Goal: Information Seeking & Learning: Find specific page/section

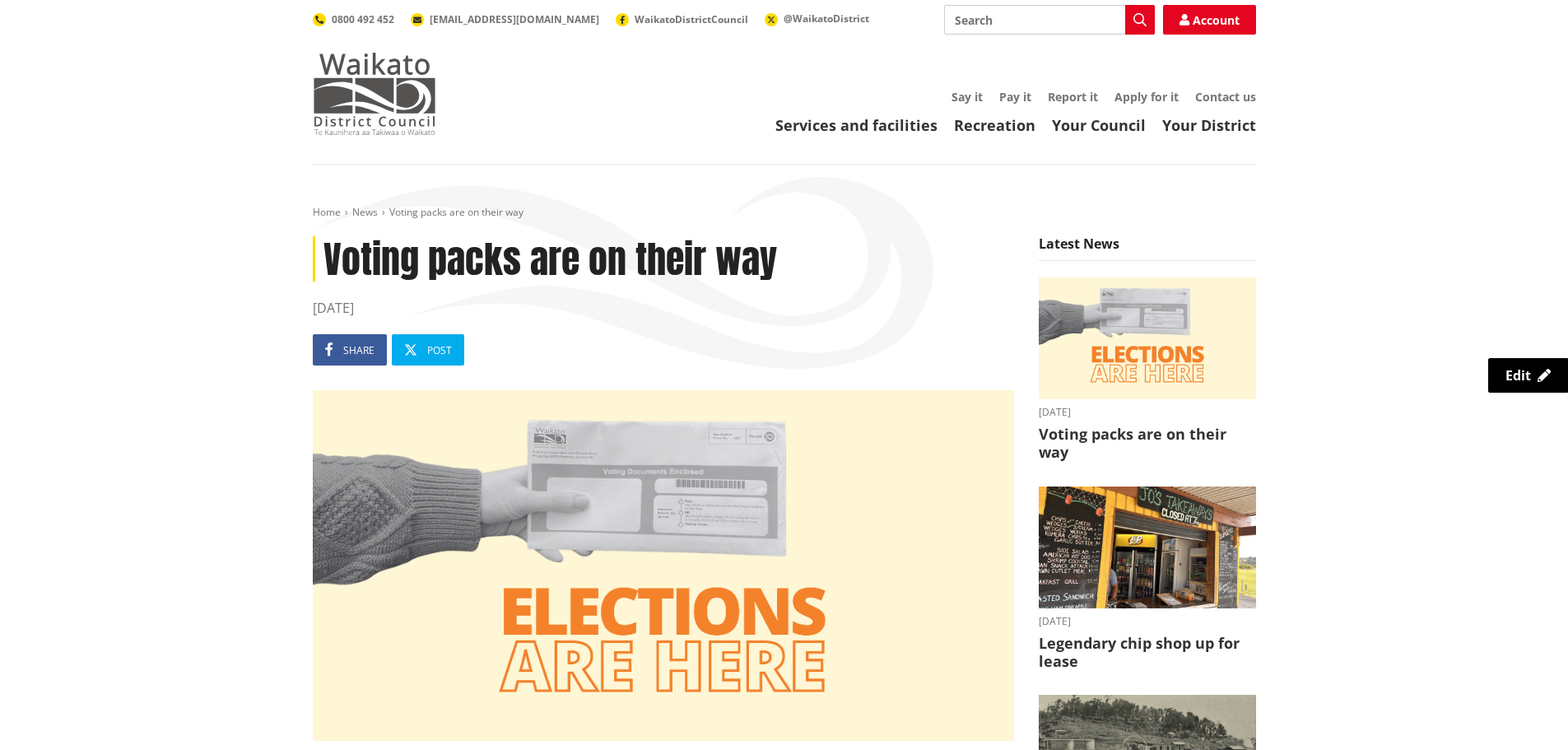
click at [410, 100] on img at bounding box center [375, 94] width 123 height 82
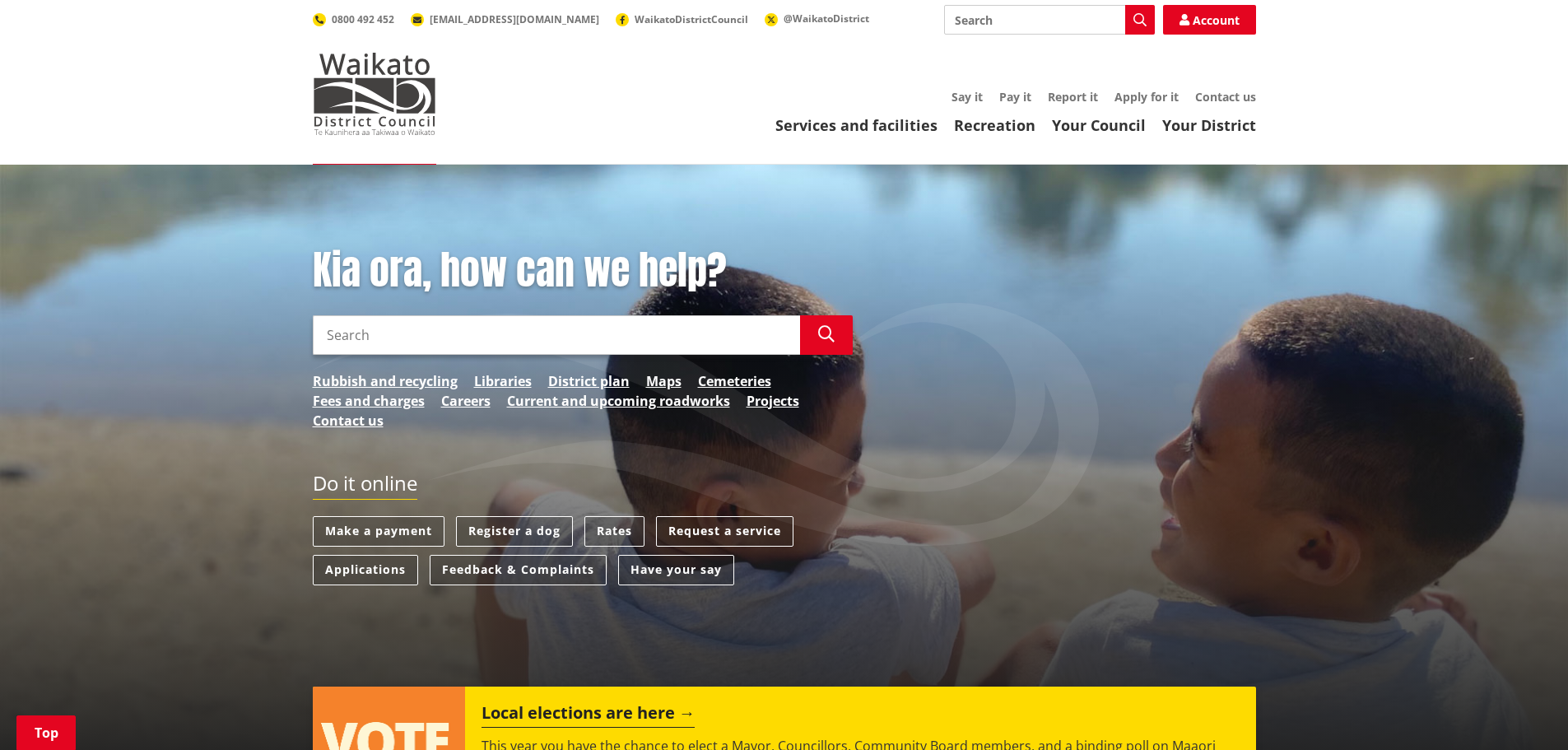
scroll to position [247, 0]
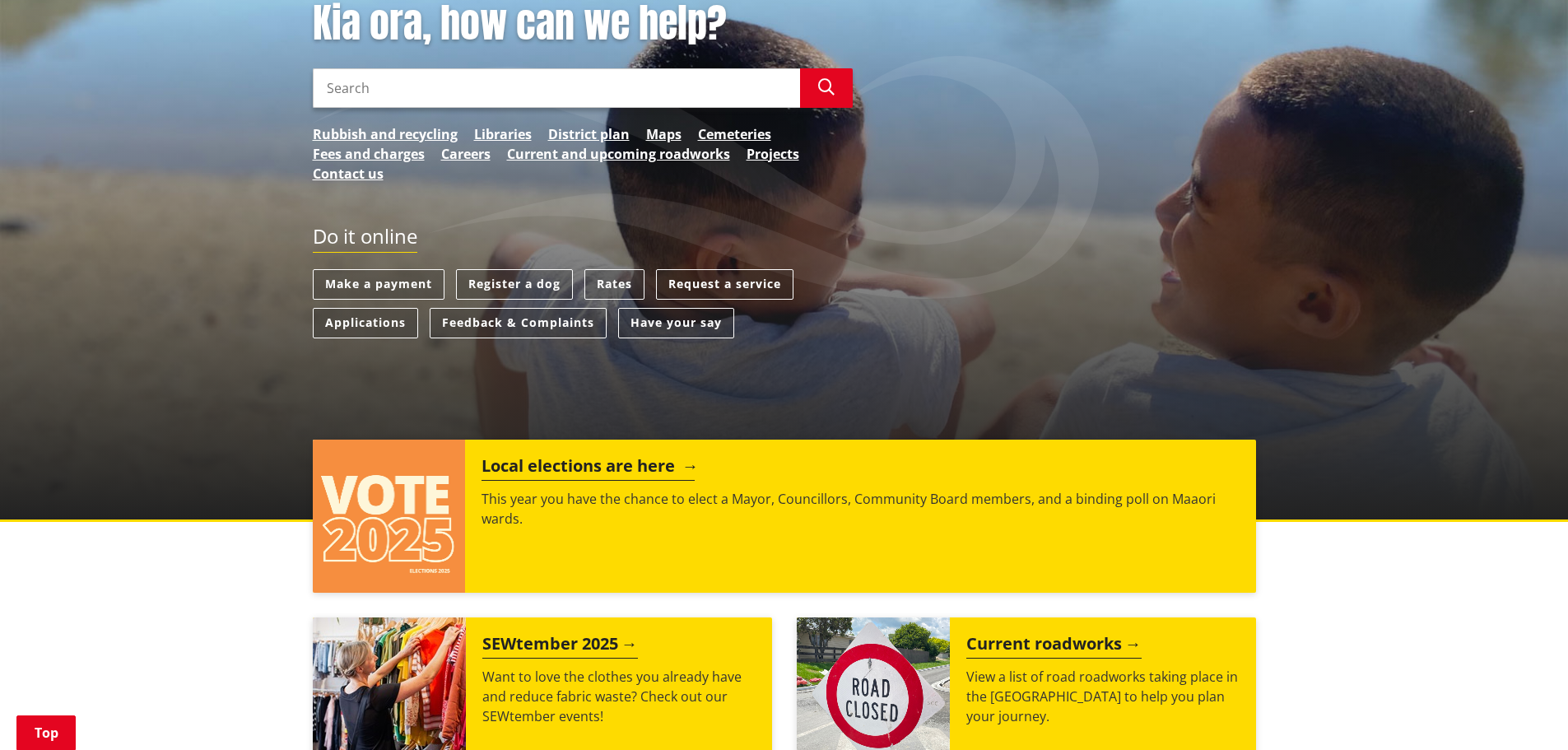
click at [534, 530] on div "Local elections are here This year you have the chance to elect a Mayor, Counci…" at bounding box center [860, 516] width 790 height 153
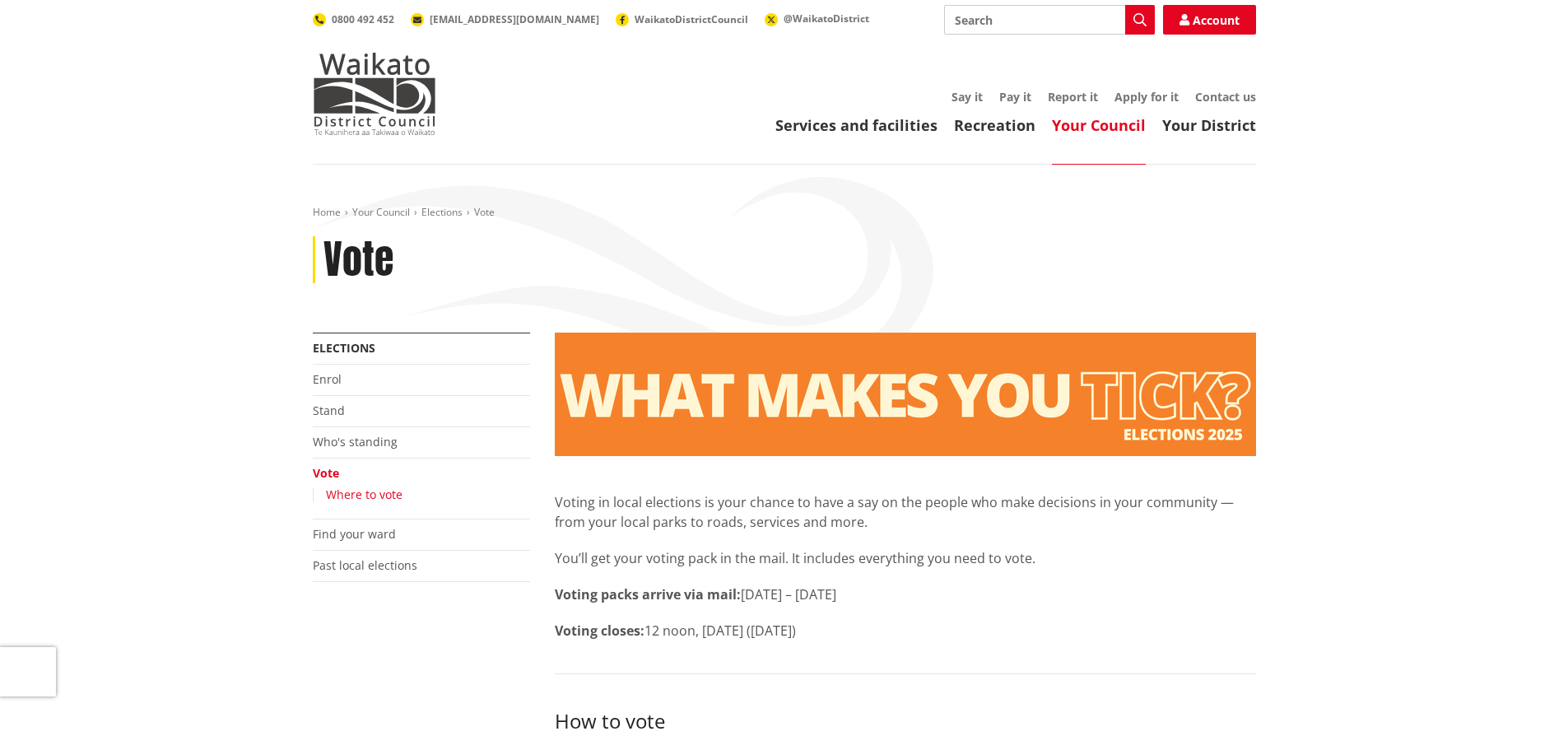
click at [355, 492] on link "Where to vote" at bounding box center [364, 494] width 77 height 16
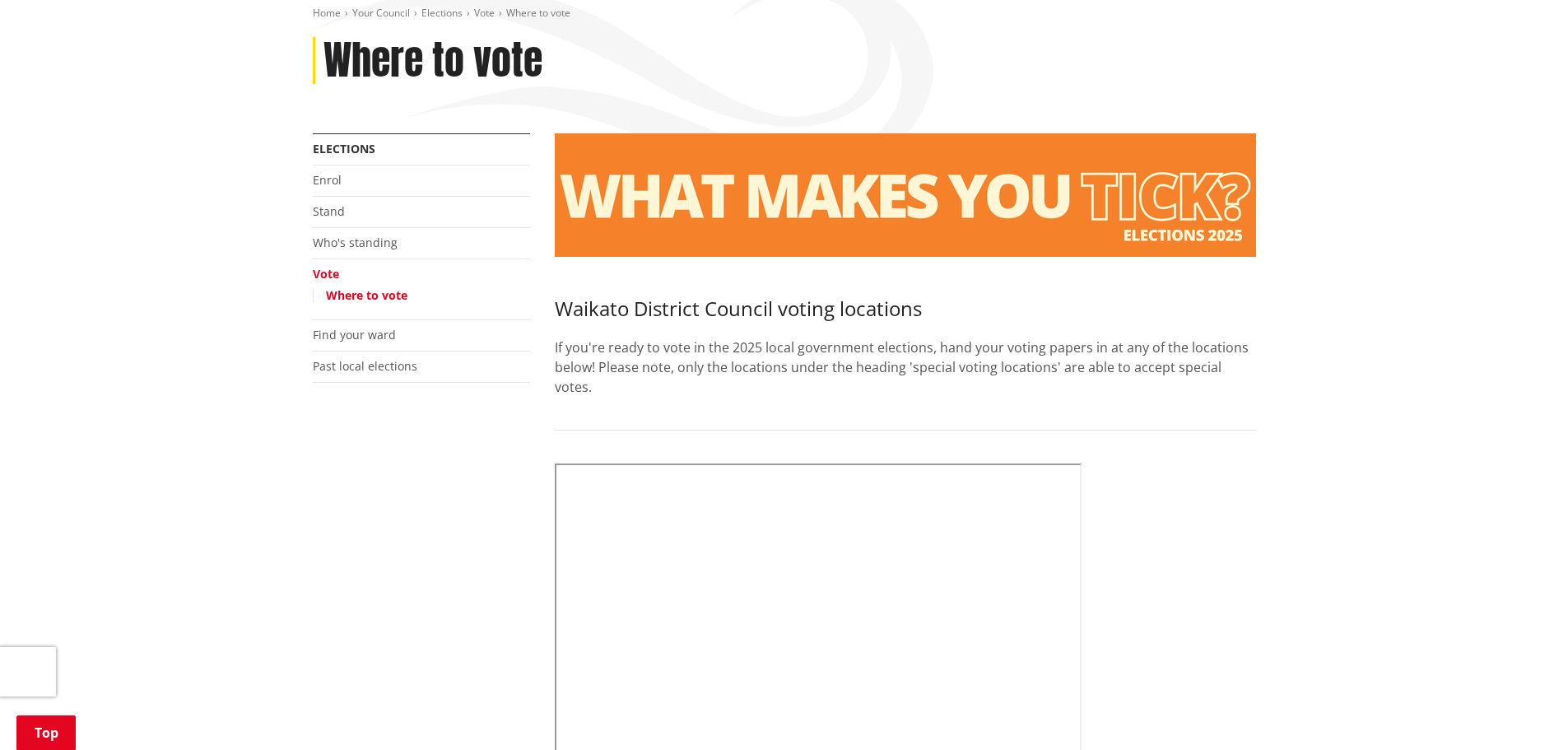
scroll to position [165, 0]
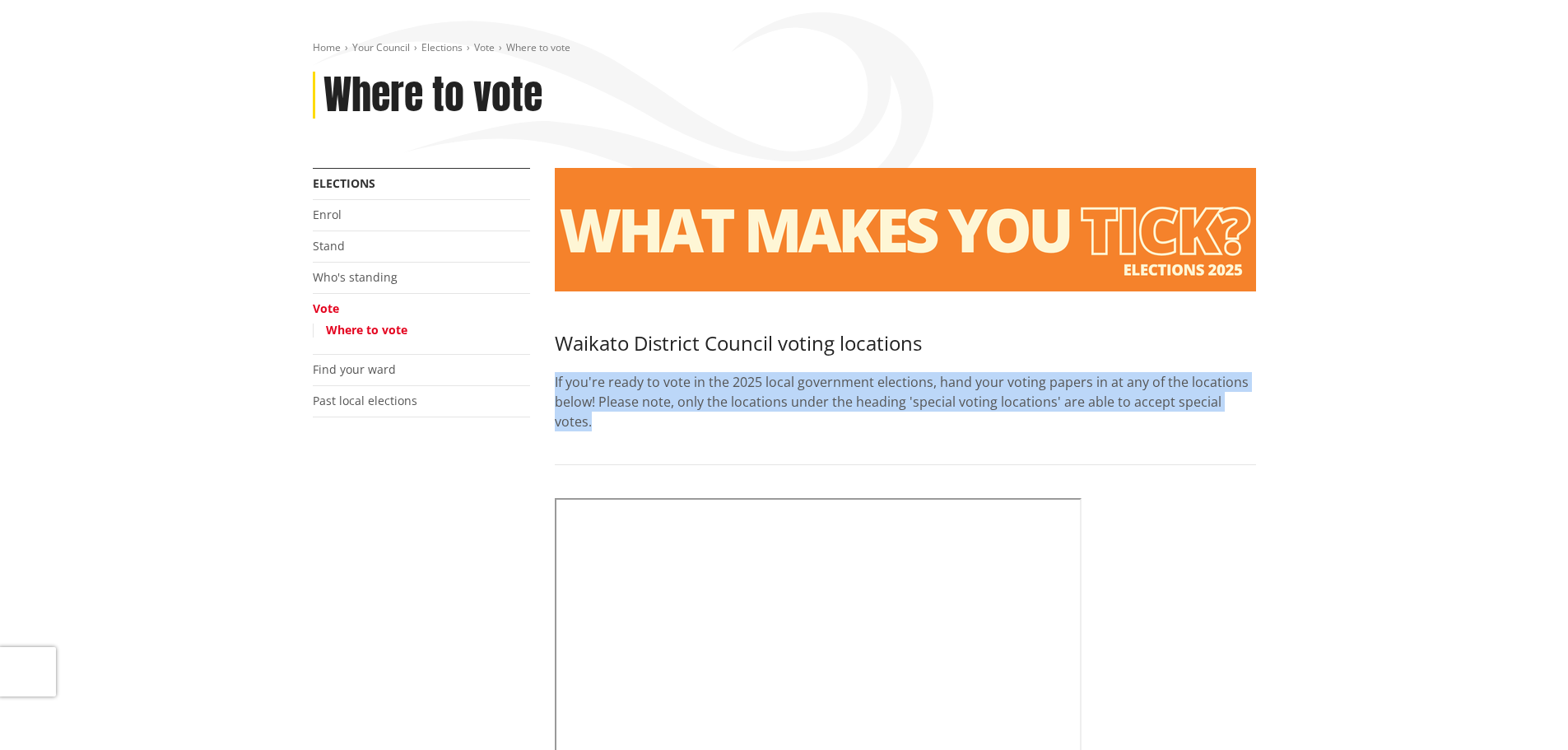
drag, startPoint x: 555, startPoint y: 379, endPoint x: 1250, endPoint y: 407, distance: 695.6
click at [1250, 407] on p "If you're ready to vote in the 2025 local government elections, hand your votin…" at bounding box center [905, 401] width 701 height 59
copy p "If you're ready to vote in the 2025 local government elections, hand your votin…"
